Goal: Task Accomplishment & Management: Complete application form

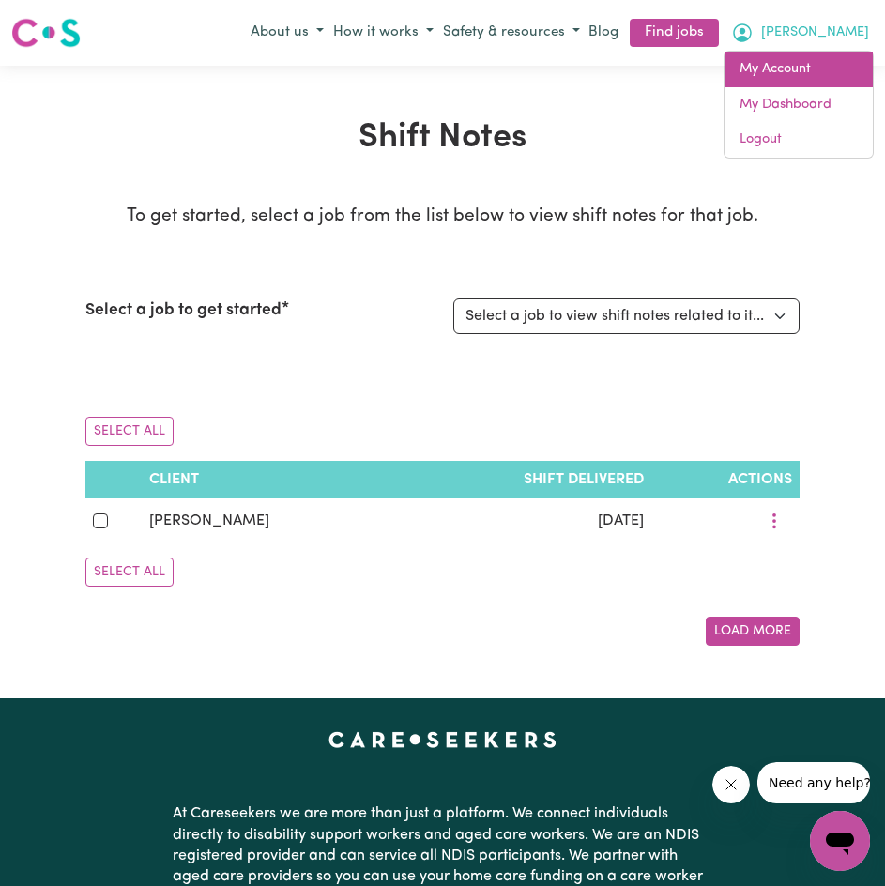
drag, startPoint x: 0, startPoint y: 0, endPoint x: 790, endPoint y: 77, distance: 794.2
click at [790, 77] on link "My Account" at bounding box center [799, 70] width 148 height 36
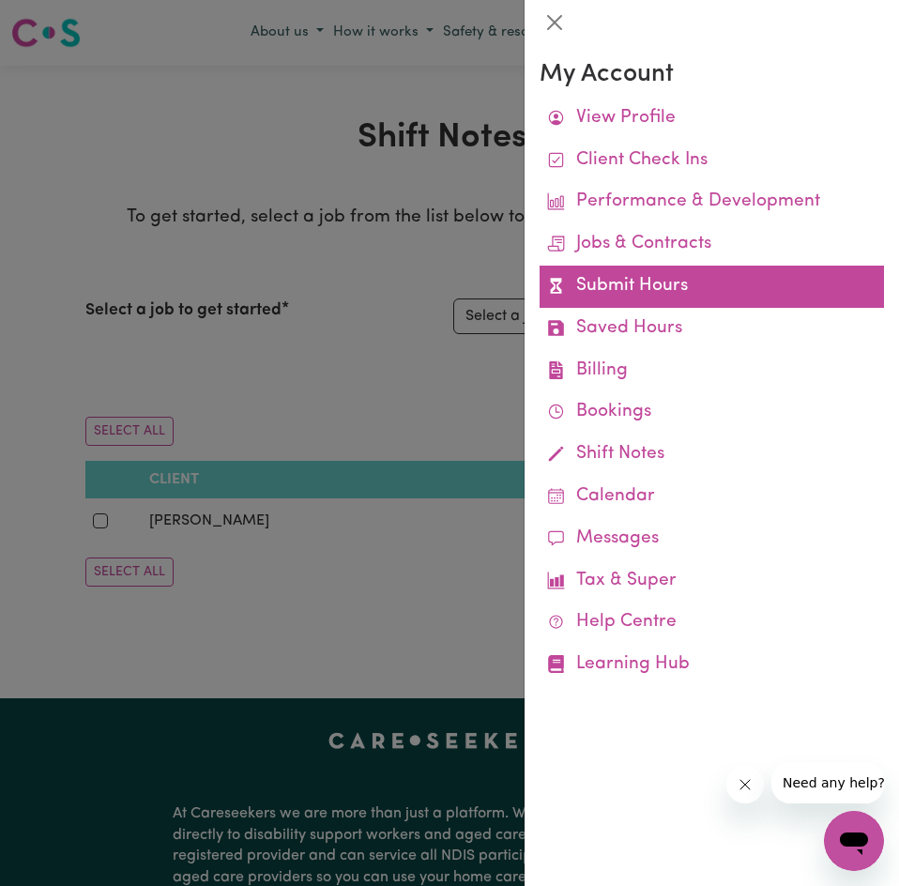
click at [656, 275] on link "Submit Hours" at bounding box center [712, 287] width 345 height 42
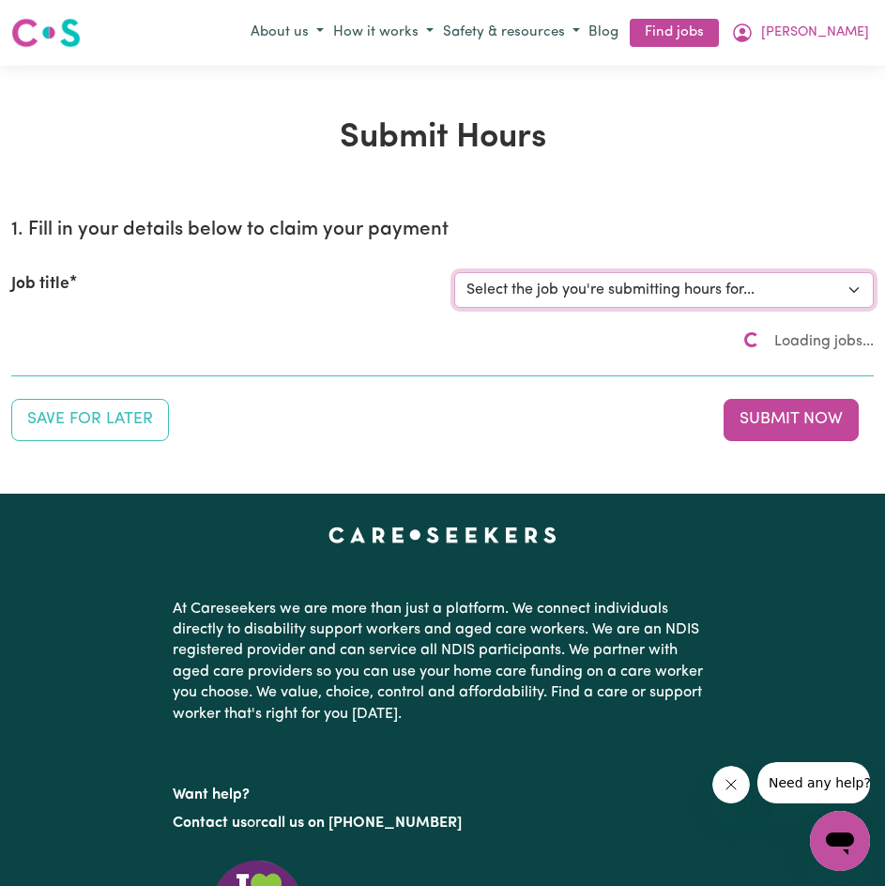
click at [630, 289] on select "Select the job you're submitting hours for... [[PERSON_NAME]] Disability support" at bounding box center [664, 290] width 421 height 36
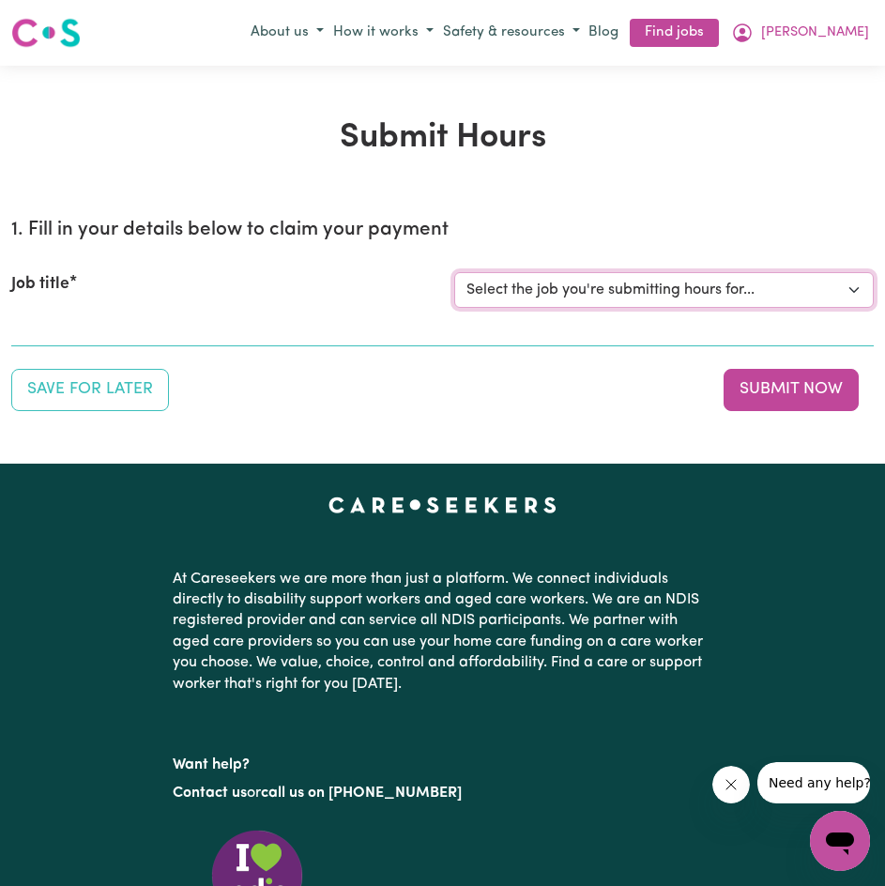
select select "4878"
click at [454, 272] on select "Select the job you're submitting hours for... [[PERSON_NAME]] Disability support" at bounding box center [664, 290] width 421 height 36
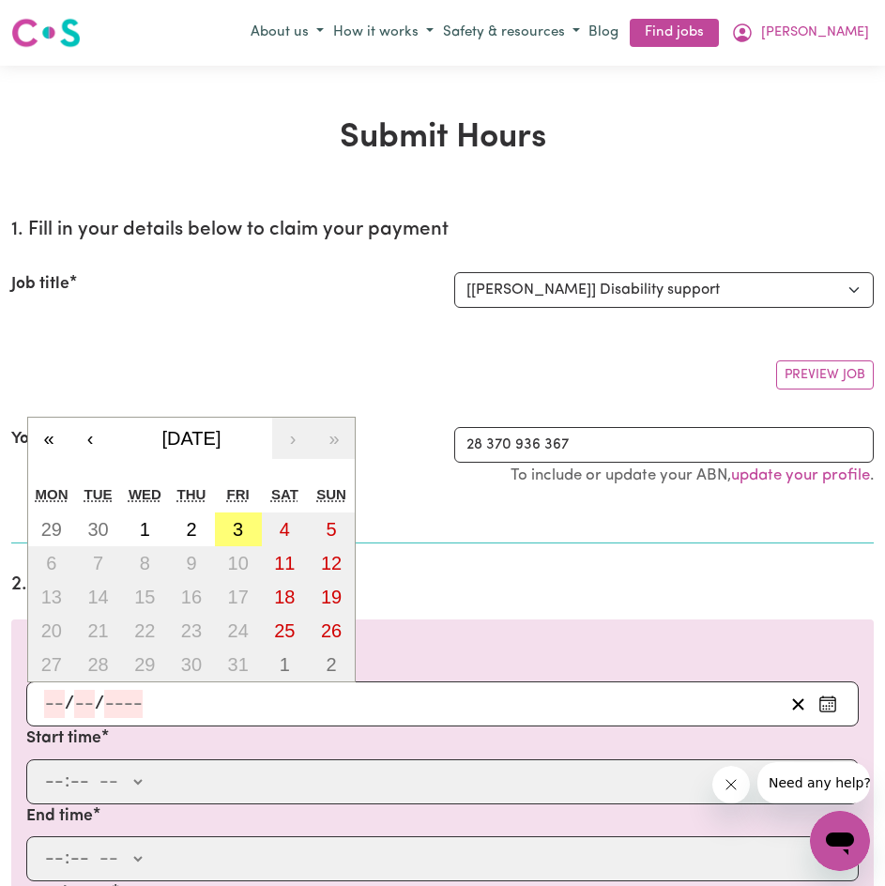
click at [119, 699] on input "number" at bounding box center [123, 704] width 38 height 28
click at [245, 520] on button "3" at bounding box center [238, 530] width 47 height 34
type input "[DATE]"
type input "3"
type input "10"
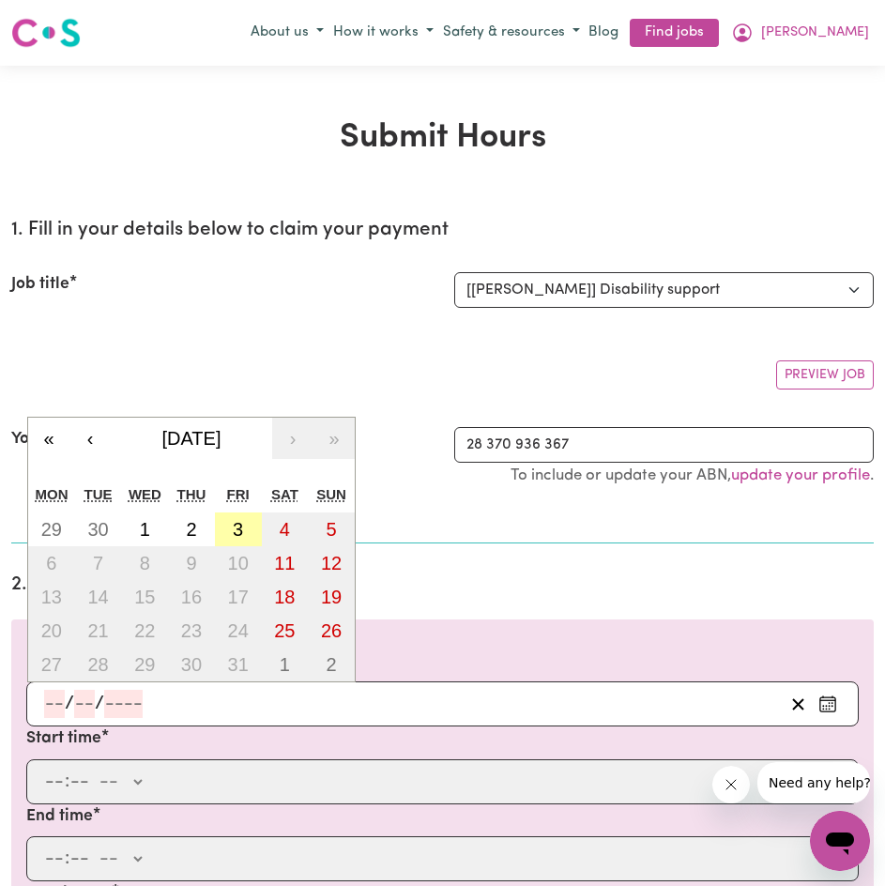
type input "2025"
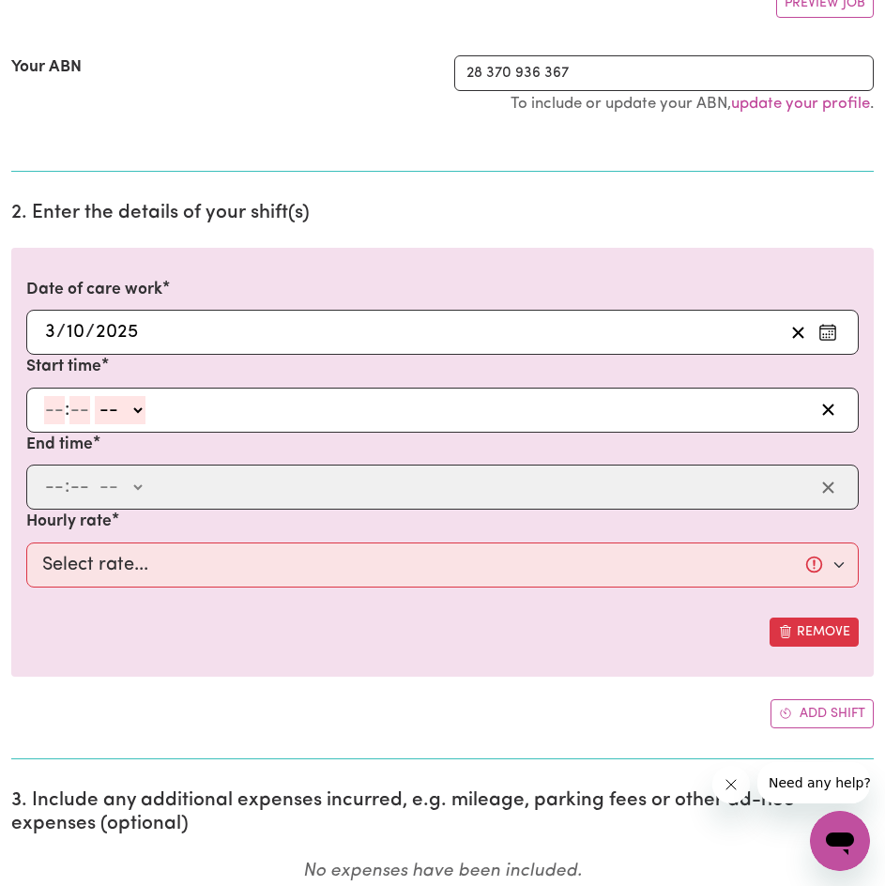
scroll to position [469, 0]
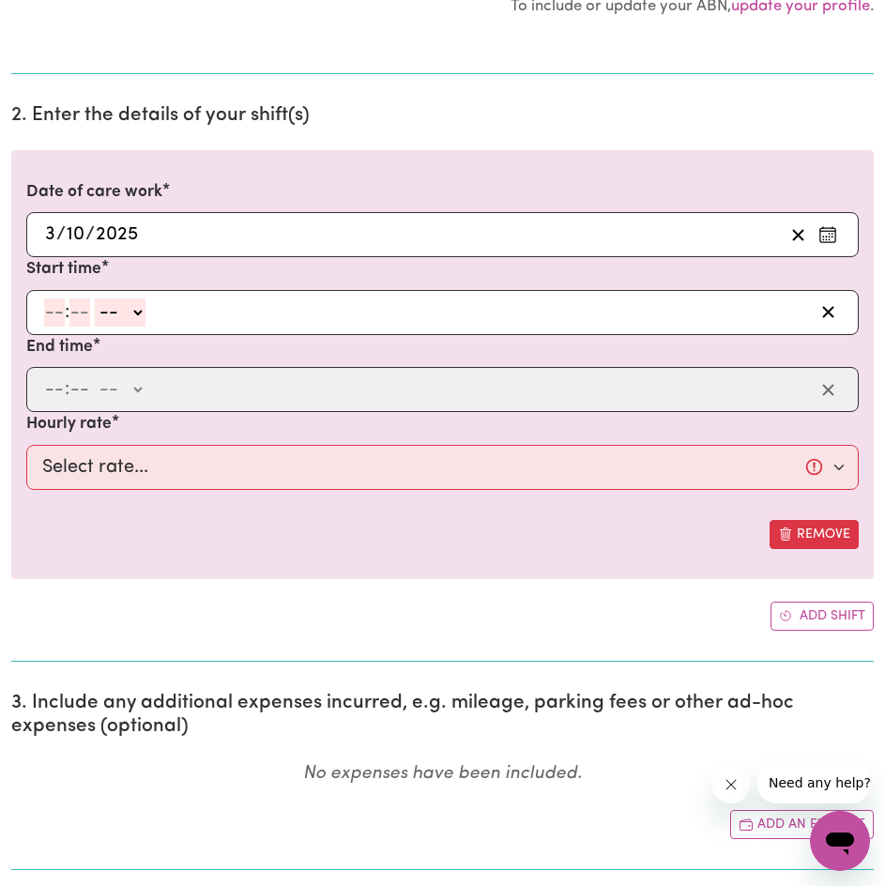
click at [52, 303] on input "number" at bounding box center [54, 313] width 21 height 28
type input "3"
type input "00"
select select "pm"
type input "15:00"
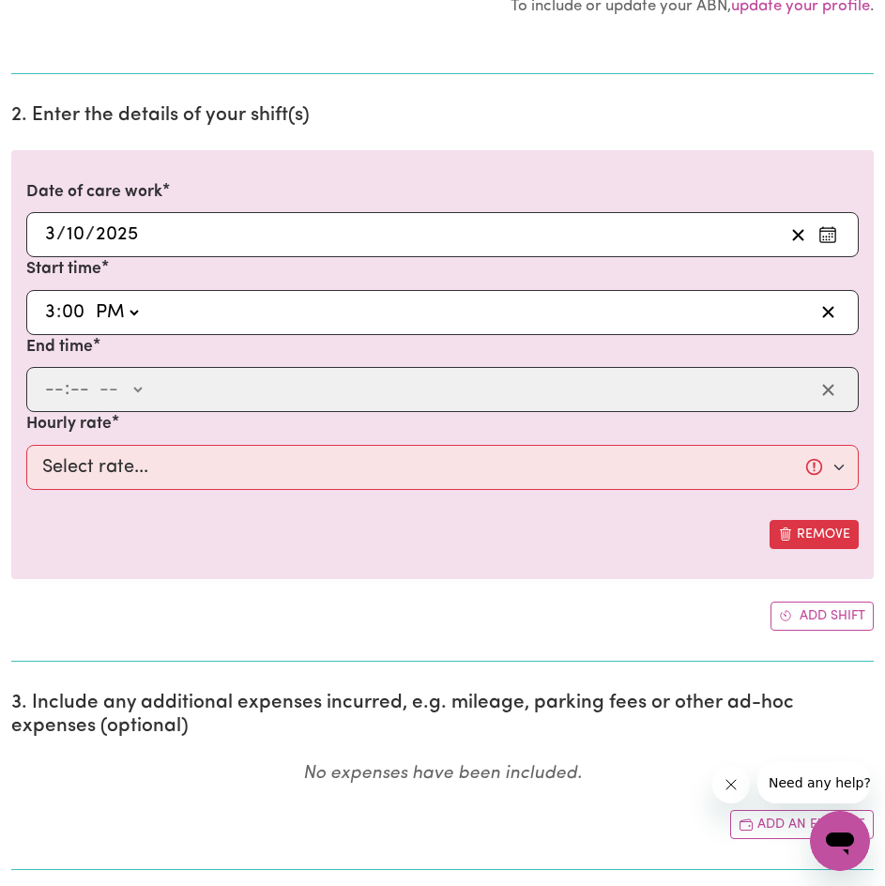
type input "0"
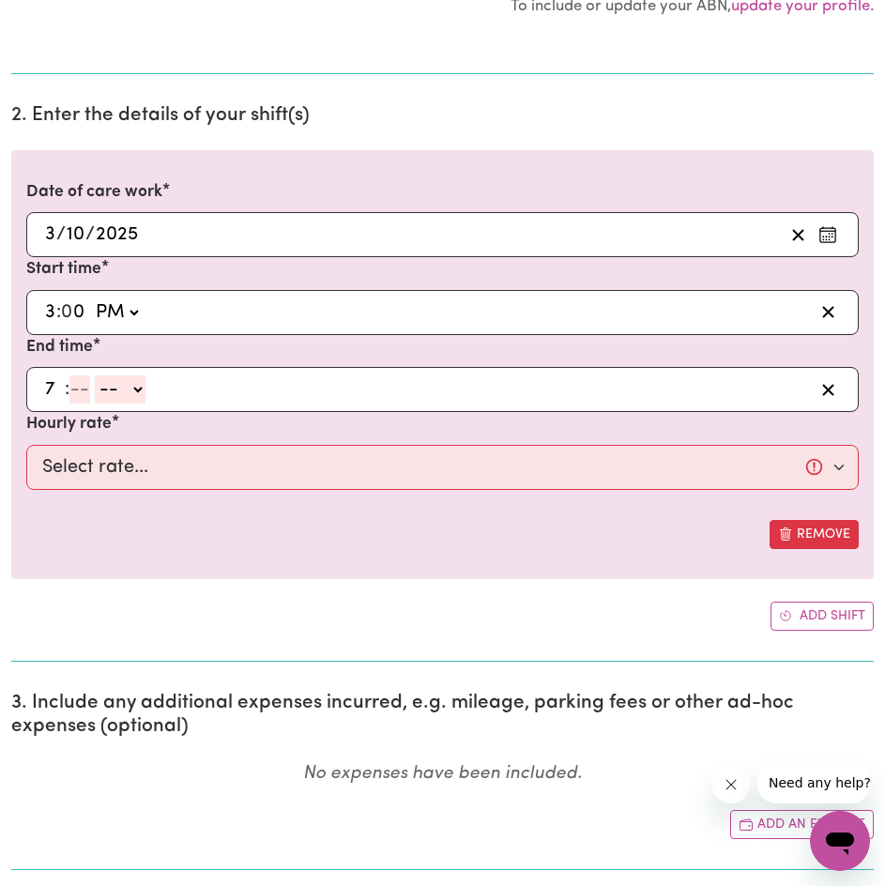
type input "7"
type input "00"
select select "pm"
type input "19:00"
type input "0"
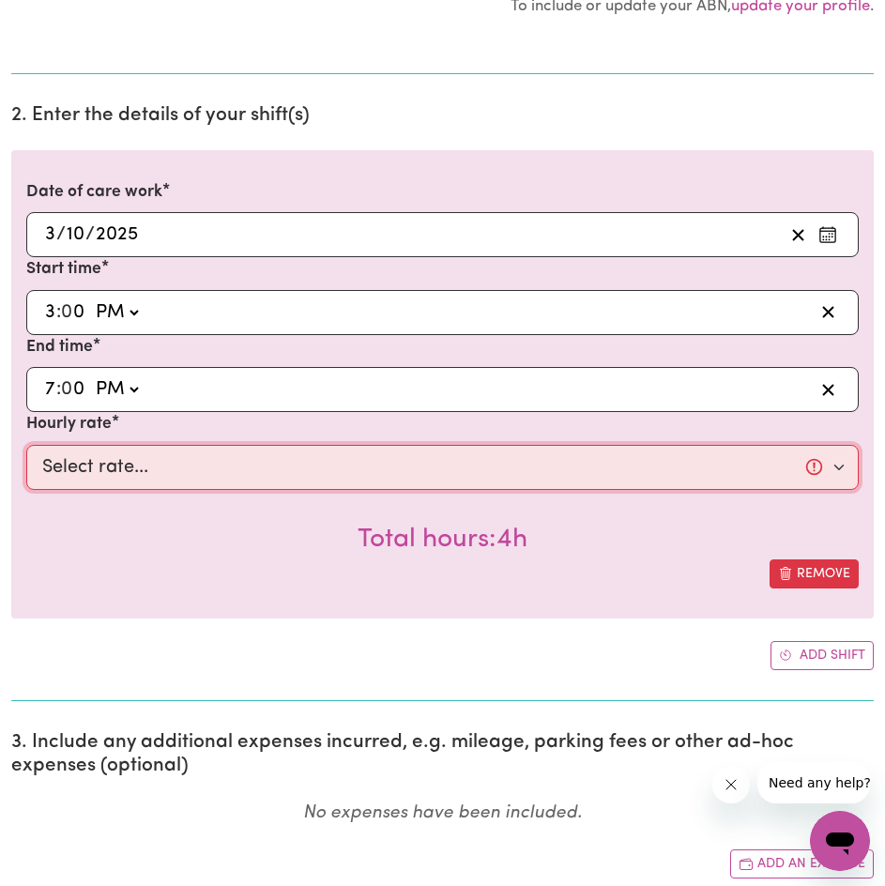
drag, startPoint x: 100, startPoint y: 471, endPoint x: 100, endPoint y: 481, distance: 9.4
click at [100, 471] on select "Select rate... $44.70 (Weekday) $62.69 ([DATE]) $80.71 ([DATE]) $98.61 (Public …" at bounding box center [442, 467] width 833 height 45
select select "44.7-Weekday"
click at [26, 445] on select "Select rate... $44.70 (Weekday) $62.69 ([DATE]) $80.71 ([DATE]) $98.61 (Public …" at bounding box center [442, 467] width 833 height 45
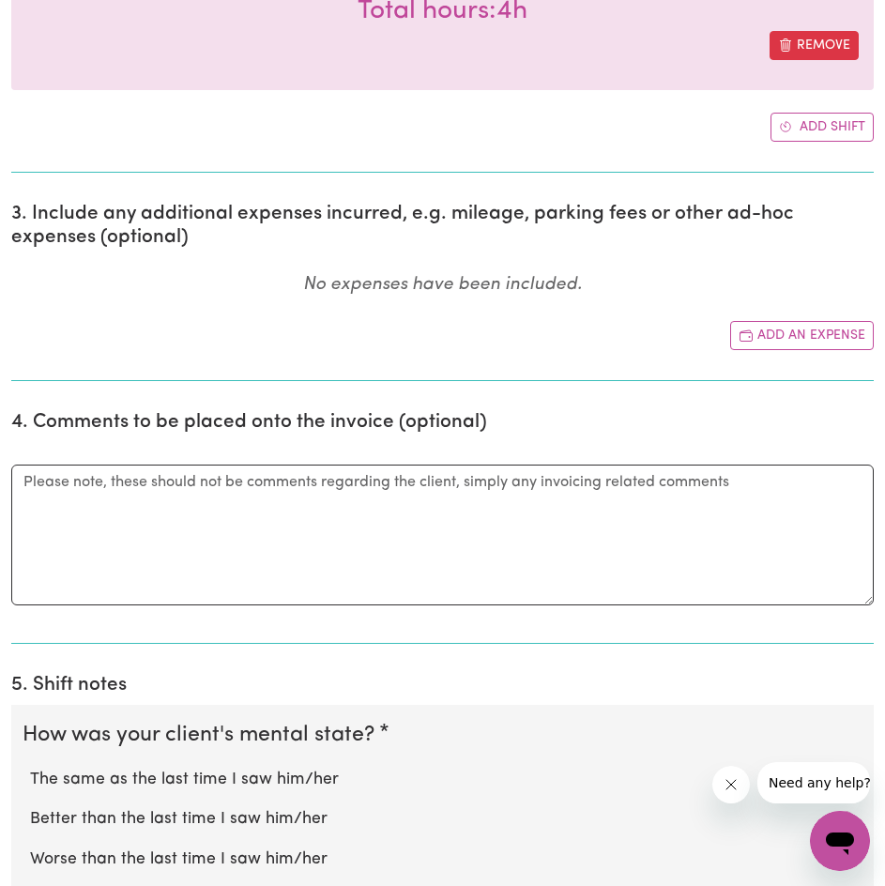
scroll to position [1096, 0]
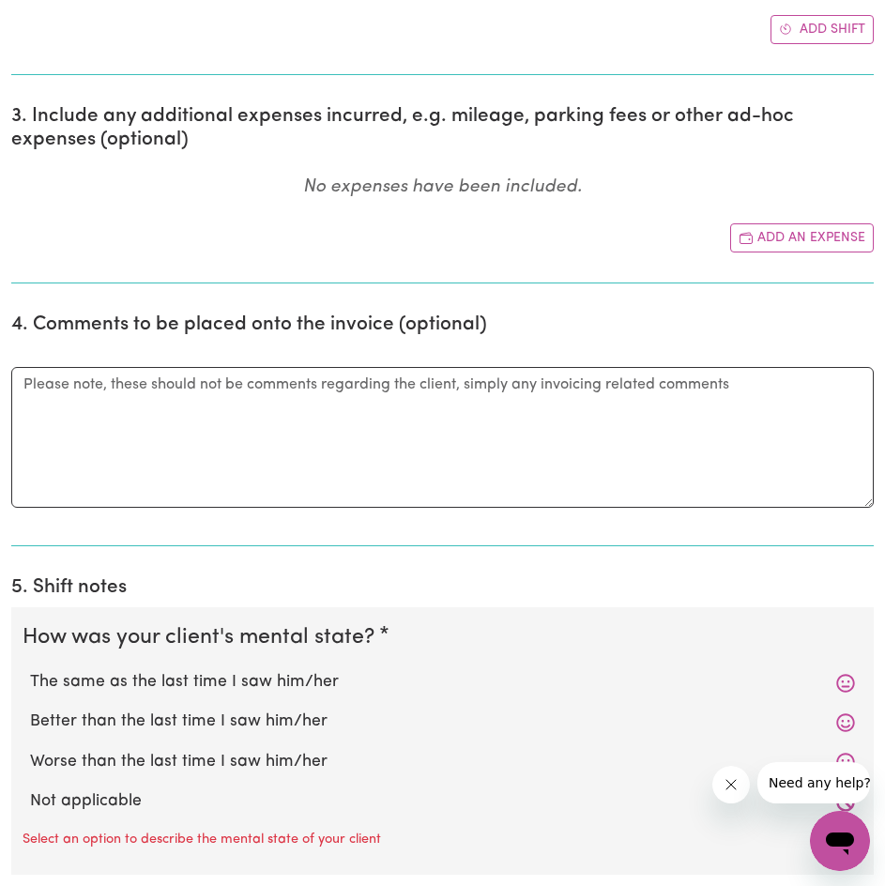
click at [295, 683] on label "The same as the last time I saw him/her" at bounding box center [442, 682] width 825 height 24
click at [30, 670] on input "The same as the last time I saw him/her" at bounding box center [29, 669] width 1 height 1
radio input "true"
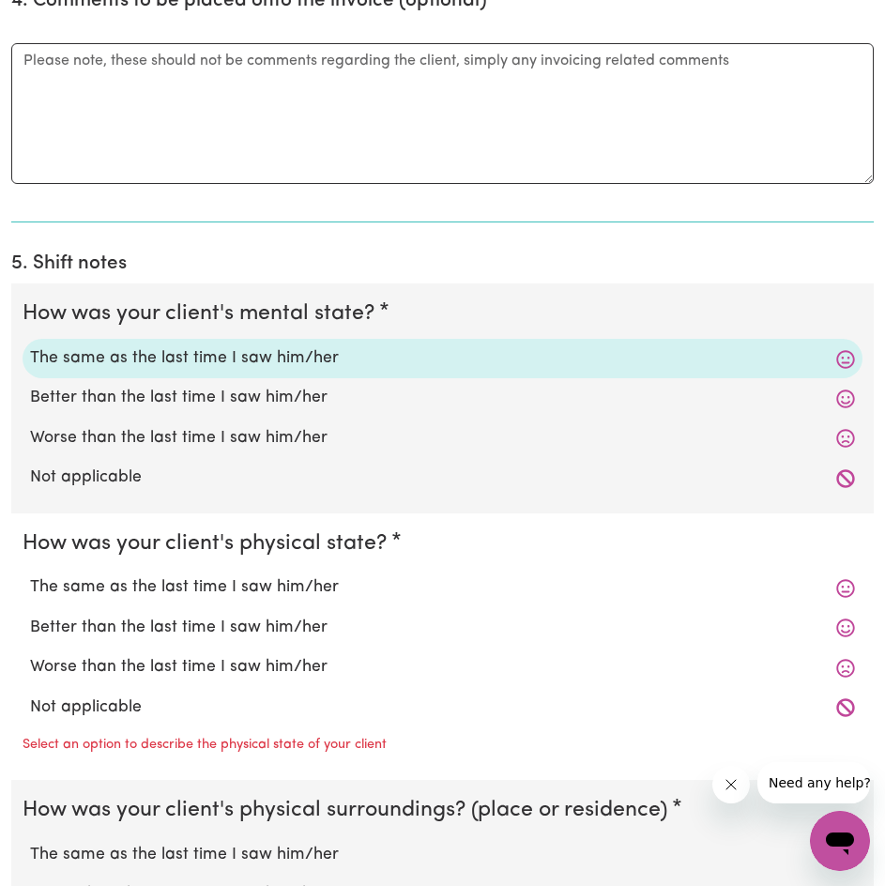
scroll to position [1721, 0]
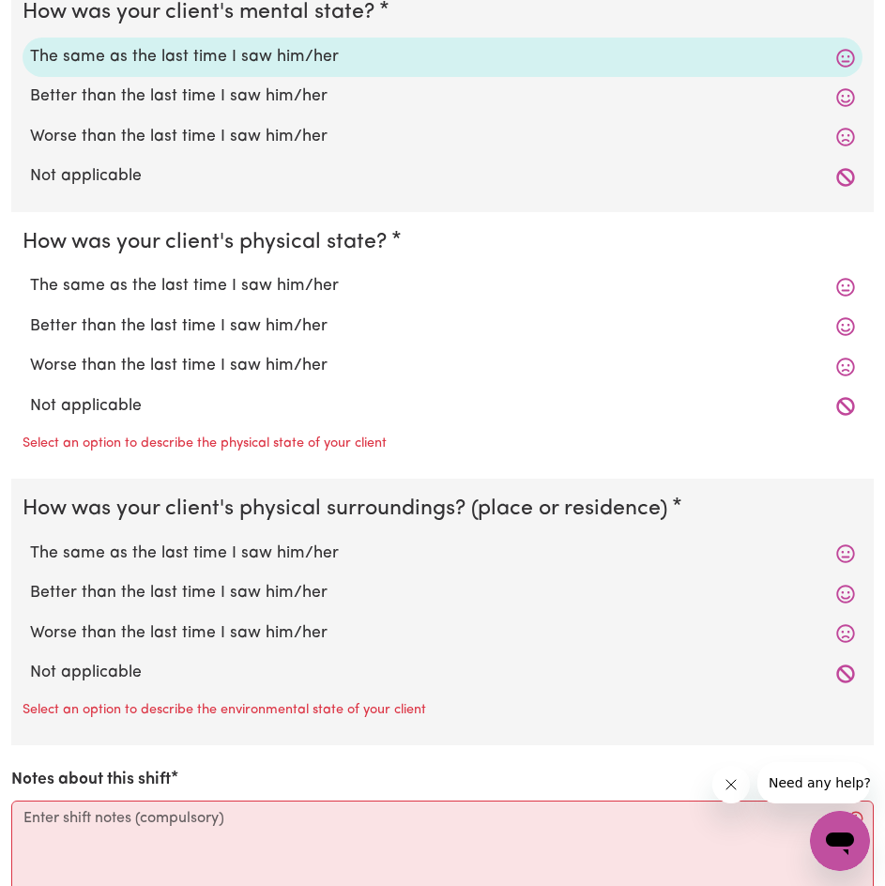
click at [284, 281] on label "The same as the last time I saw him/her" at bounding box center [442, 286] width 825 height 24
click at [30, 274] on input "The same as the last time I saw him/her" at bounding box center [29, 273] width 1 height 1
radio input "true"
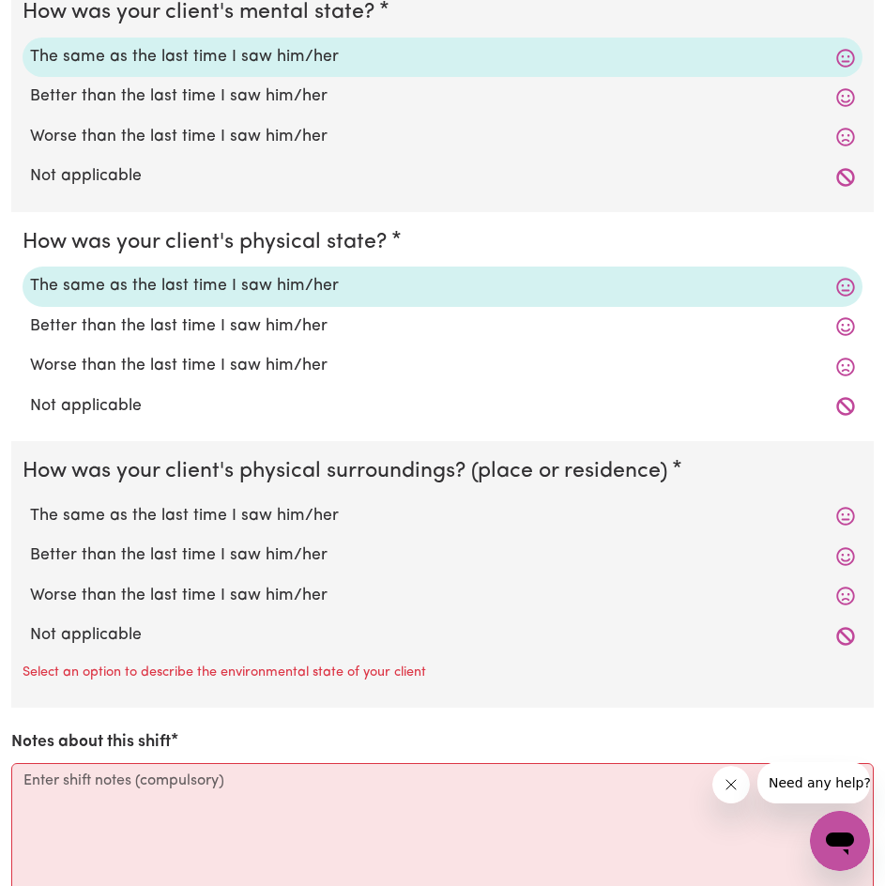
click at [303, 531] on div "The same as the last time I saw him/her" at bounding box center [443, 516] width 840 height 39
click at [318, 517] on label "The same as the last time I saw him/her" at bounding box center [442, 516] width 825 height 24
click at [30, 504] on input "The same as the last time I saw him/her" at bounding box center [29, 503] width 1 height 1
radio input "true"
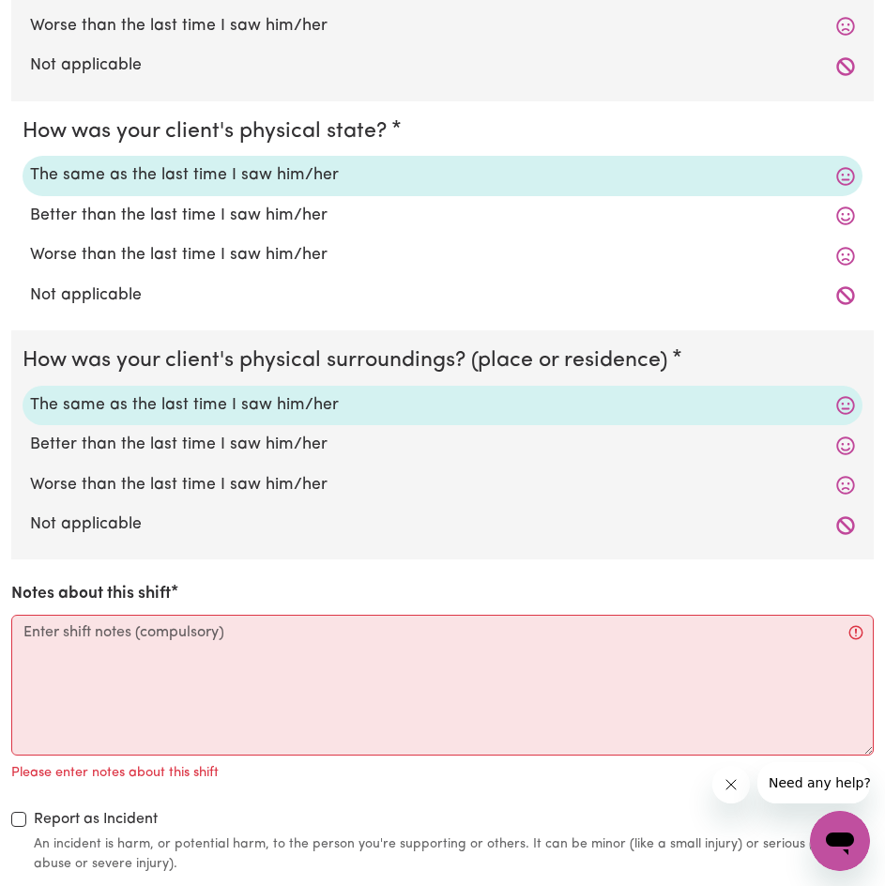
scroll to position [1878, 0]
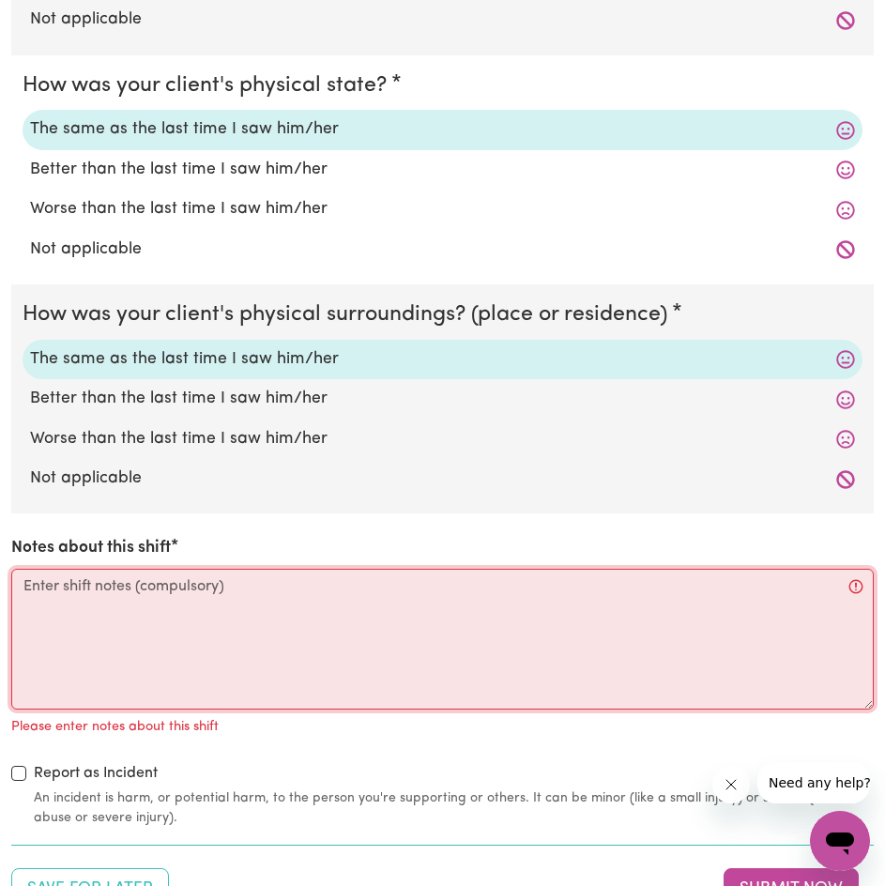
click at [323, 676] on textarea "Notes about this shift" at bounding box center [442, 639] width 863 height 141
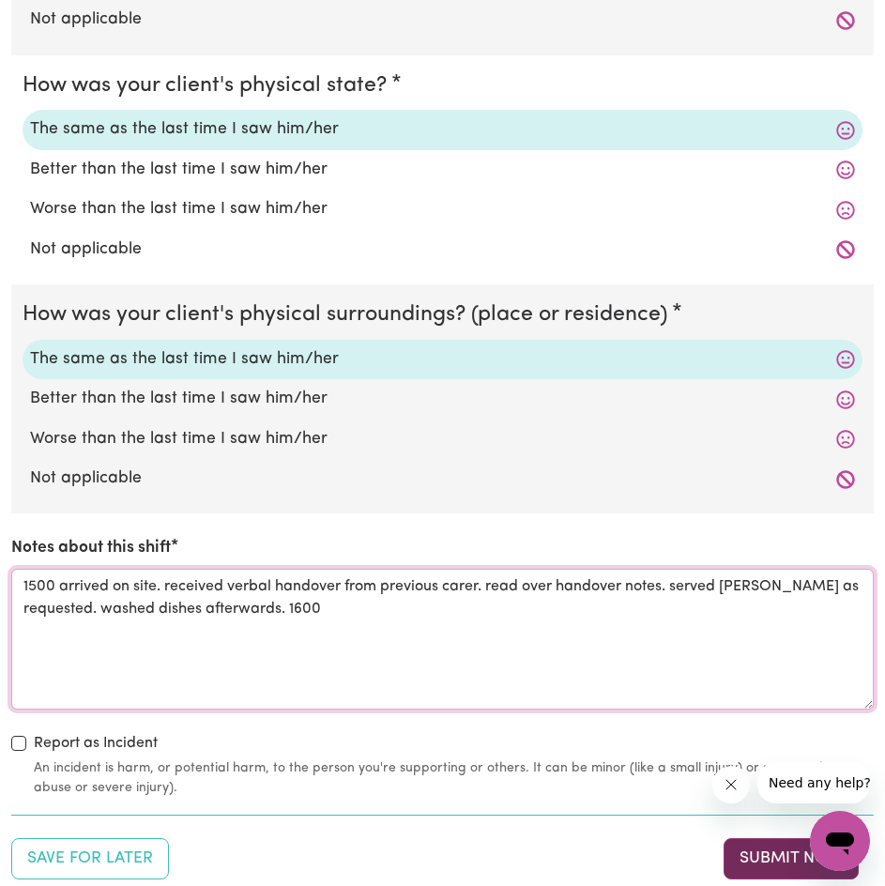
type textarea "1500 arrived on site. received verbal handover from previous carer. read over h…"
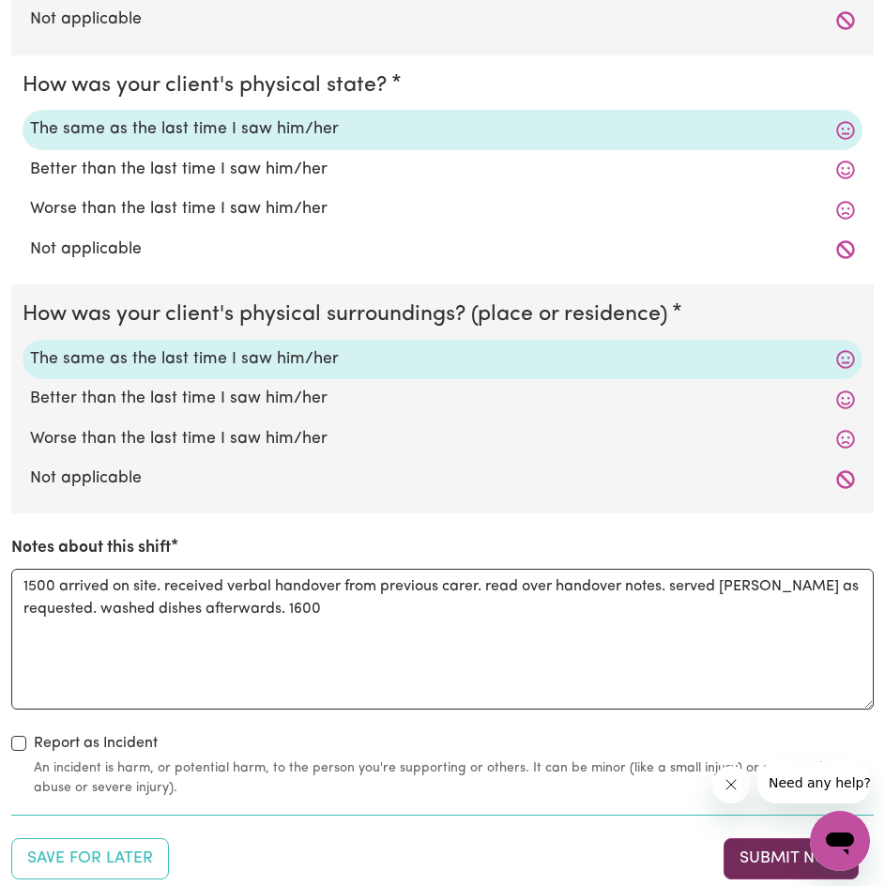
click at [736, 840] on button "Submit Now" at bounding box center [791, 858] width 135 height 41
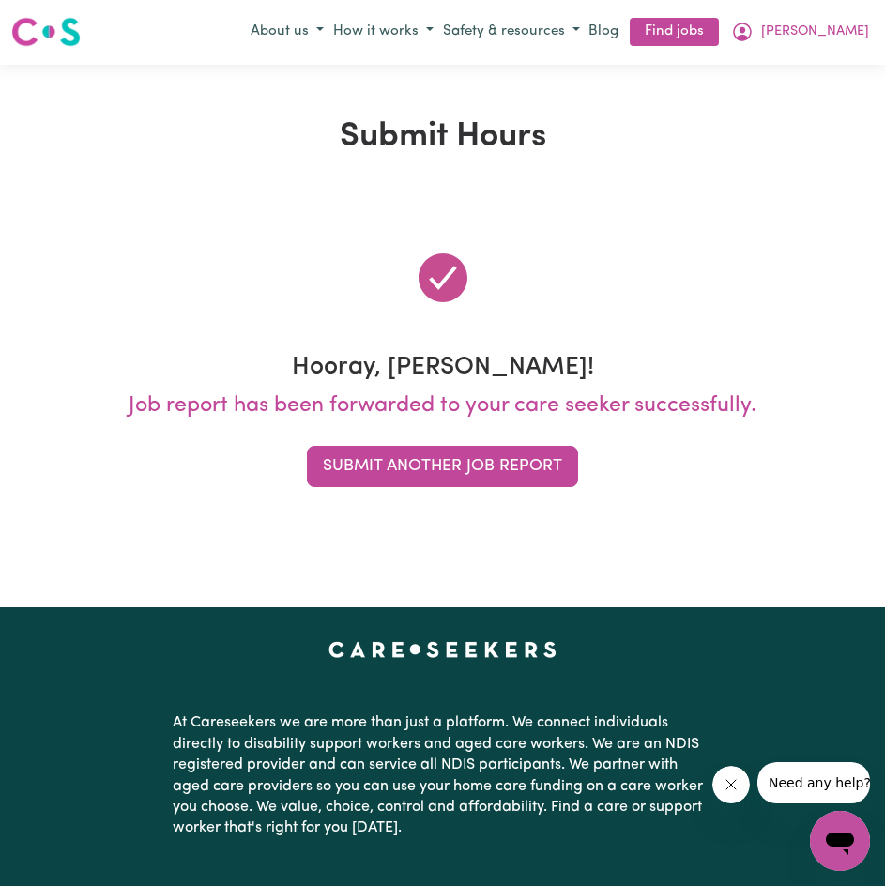
scroll to position [0, 0]
